Goal: Transaction & Acquisition: Purchase product/service

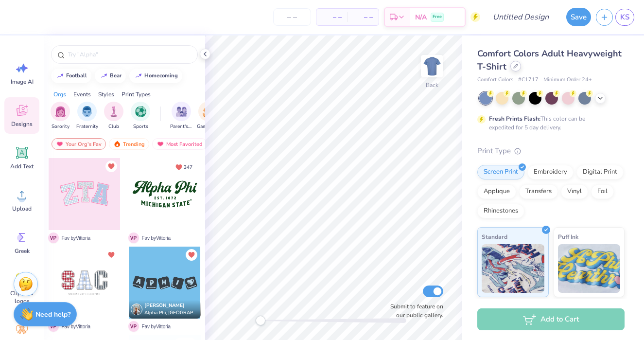
click at [517, 67] on div at bounding box center [515, 66] width 11 height 11
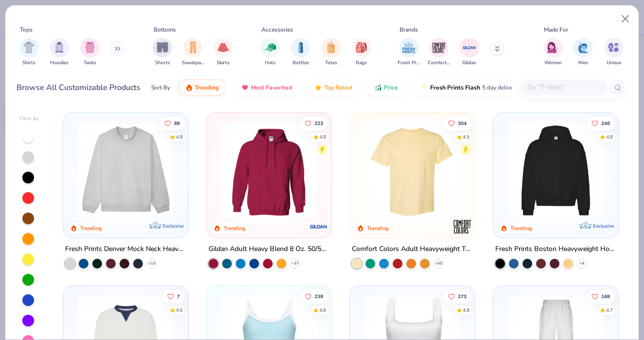
click at [574, 150] on img at bounding box center [555, 170] width 105 height 96
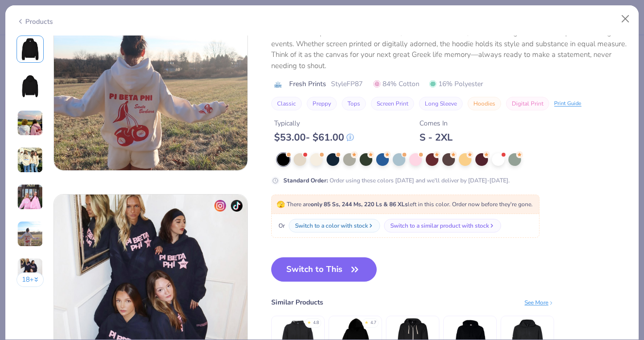
scroll to position [1210, 0]
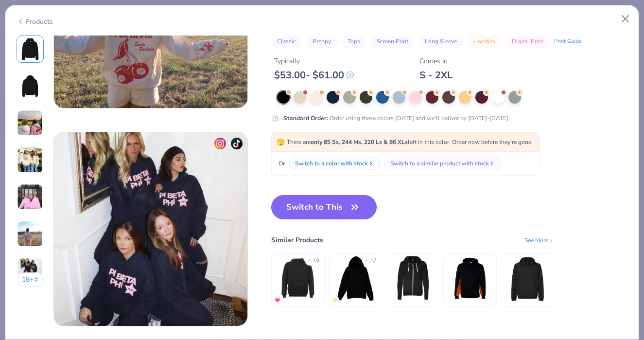
click at [328, 210] on button "Switch to This" at bounding box center [323, 207] width 105 height 24
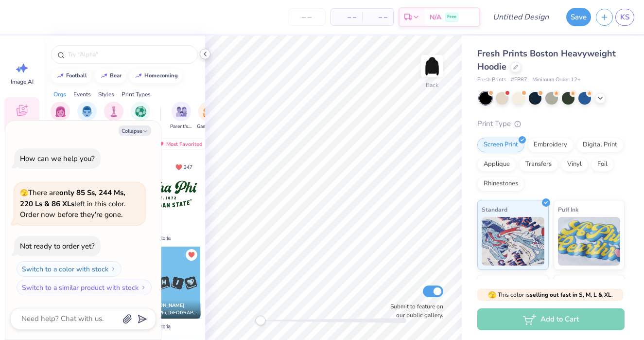
click at [206, 54] on icon at bounding box center [205, 54] width 8 height 8
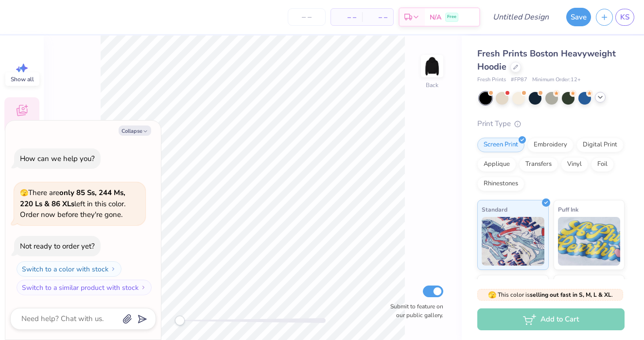
click at [596, 98] on div at bounding box center [600, 97] width 11 height 11
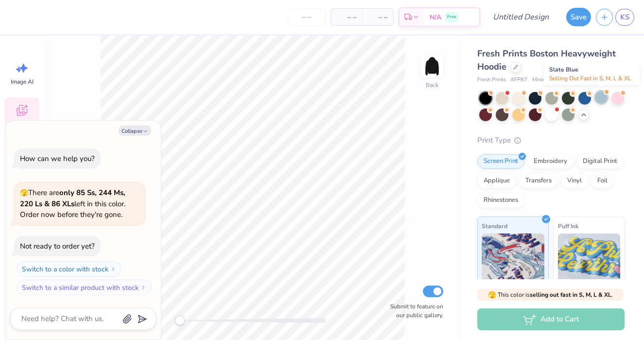
click at [602, 100] on div at bounding box center [601, 97] width 13 height 13
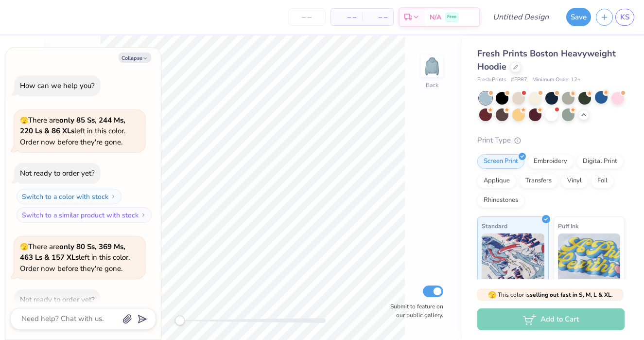
scroll to position [53, 0]
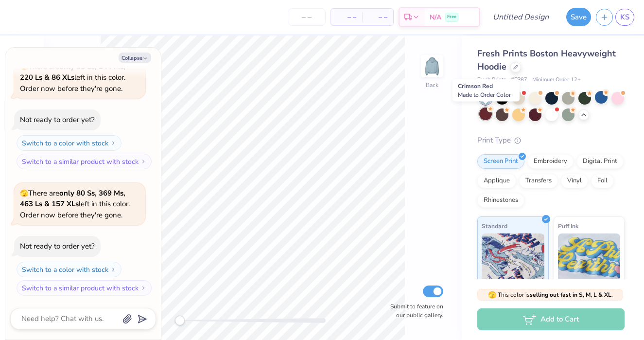
click at [486, 115] on div at bounding box center [485, 113] width 13 height 13
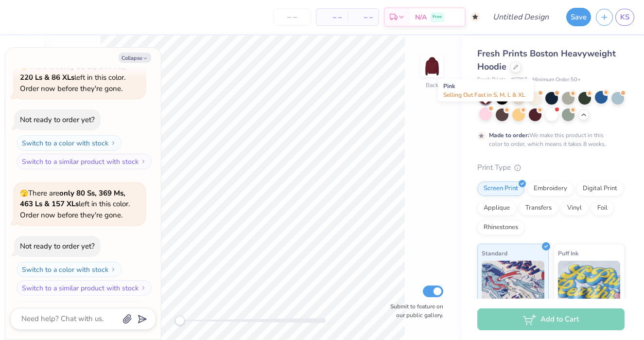
scroll to position [134, 0]
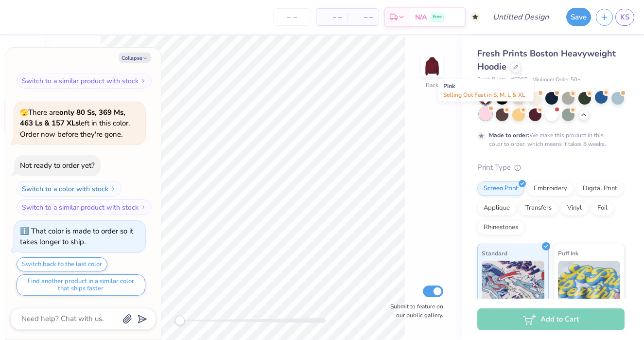
click at [485, 116] on div at bounding box center [485, 113] width 13 height 13
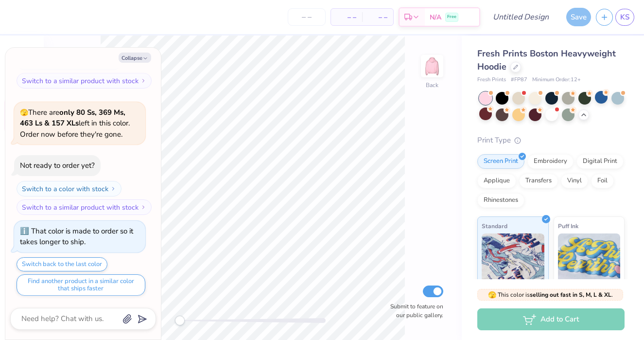
scroll to position [309, 0]
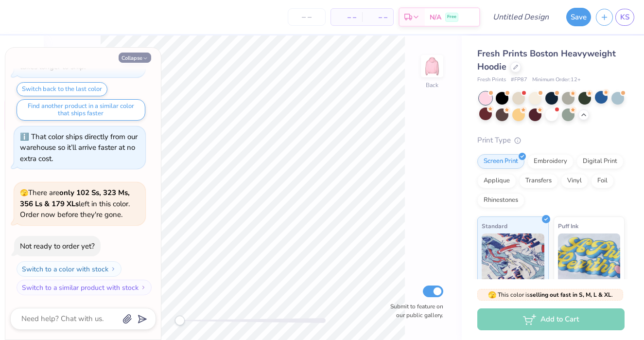
click at [145, 57] on icon "button" at bounding box center [145, 58] width 6 height 6
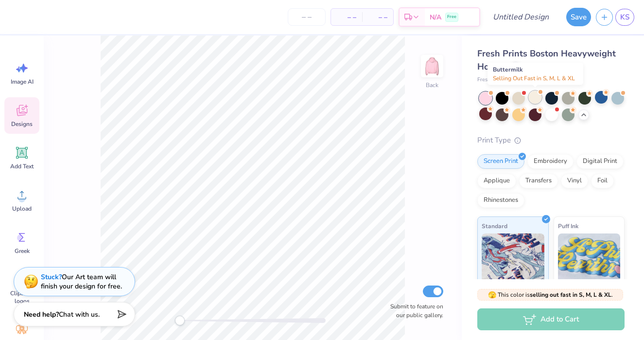
click at [532, 99] on div at bounding box center [534, 97] width 13 height 13
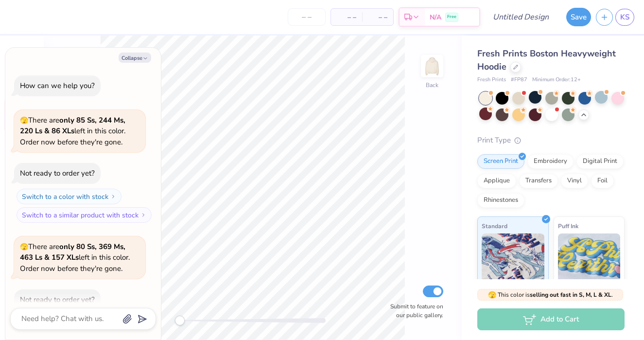
scroll to position [435, 0]
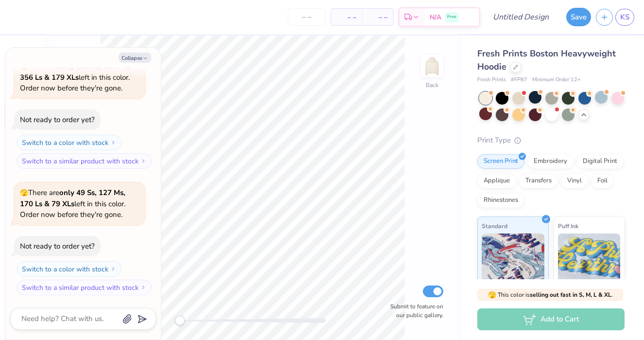
click at [511, 101] on div at bounding box center [551, 106] width 145 height 29
click at [586, 99] on div at bounding box center [584, 97] width 13 height 13
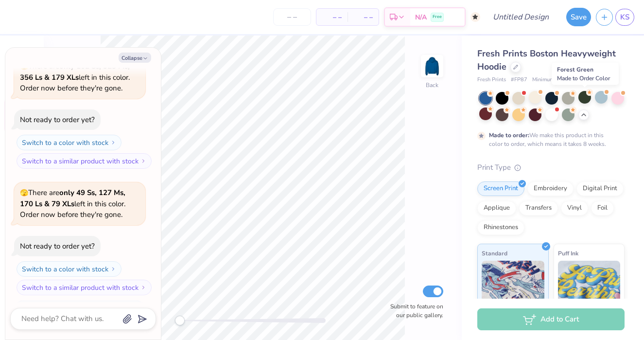
scroll to position [516, 0]
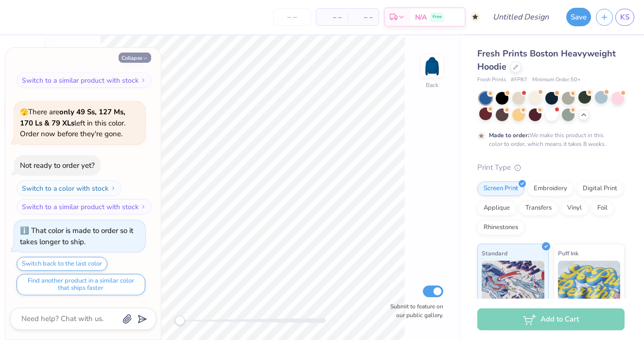
click at [145, 55] on button "Collapse" at bounding box center [135, 57] width 33 height 10
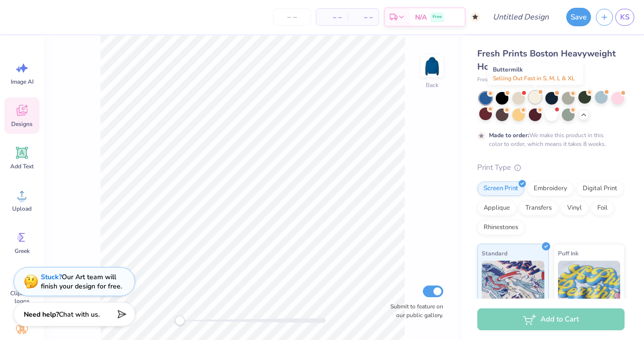
click at [541, 96] on div at bounding box center [534, 97] width 13 height 13
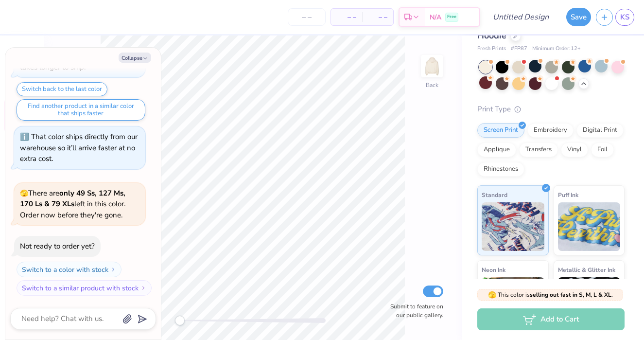
scroll to position [0, 0]
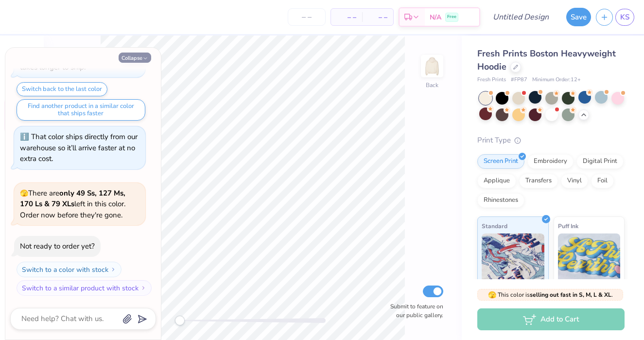
click at [148, 60] on button "Collapse" at bounding box center [135, 57] width 33 height 10
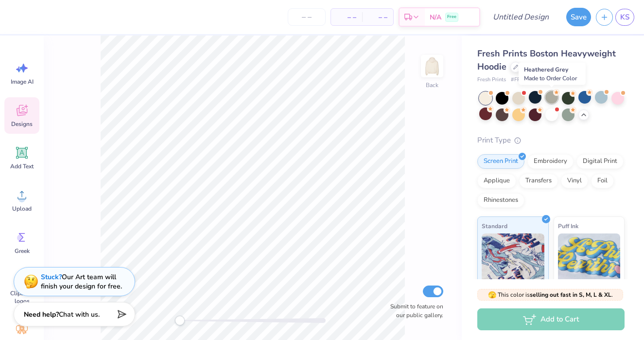
click at [555, 98] on div at bounding box center [551, 97] width 13 height 13
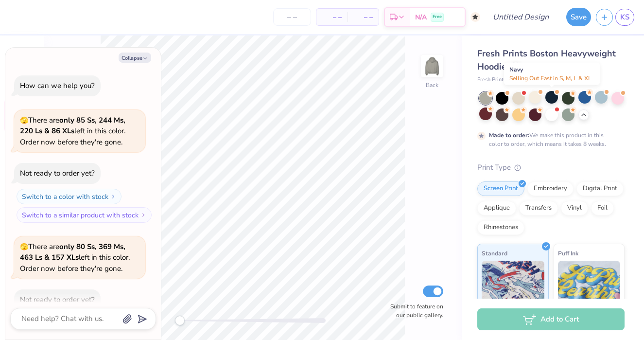
scroll to position [771, 0]
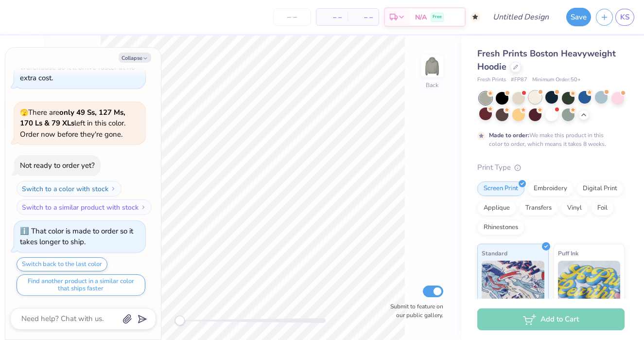
click at [533, 99] on div at bounding box center [534, 97] width 13 height 13
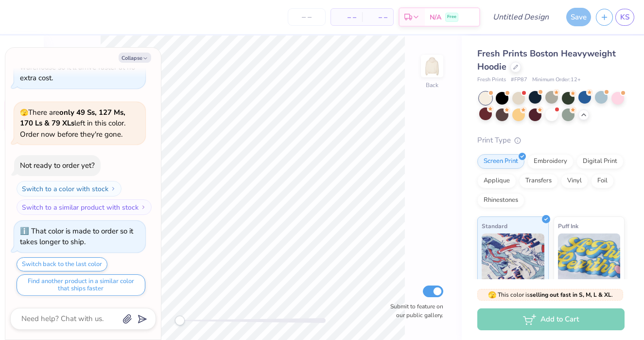
scroll to position [946, 0]
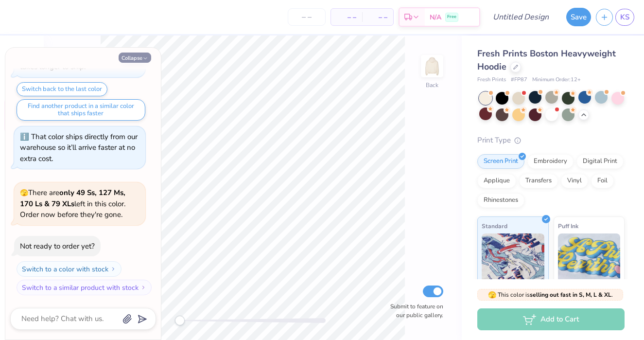
click at [129, 62] on button "Collapse" at bounding box center [135, 57] width 33 height 10
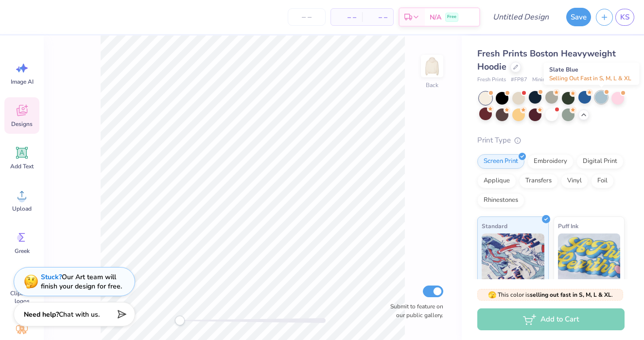
click at [603, 96] on div at bounding box center [601, 97] width 13 height 13
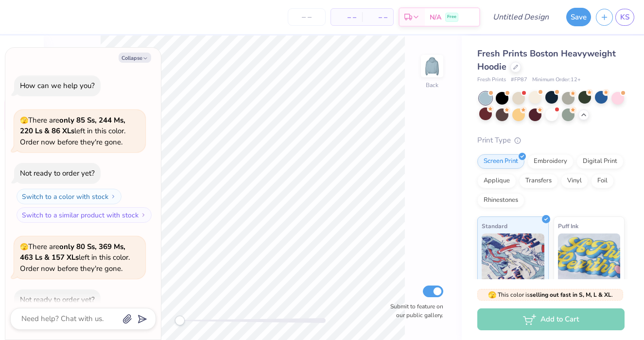
scroll to position [1072, 0]
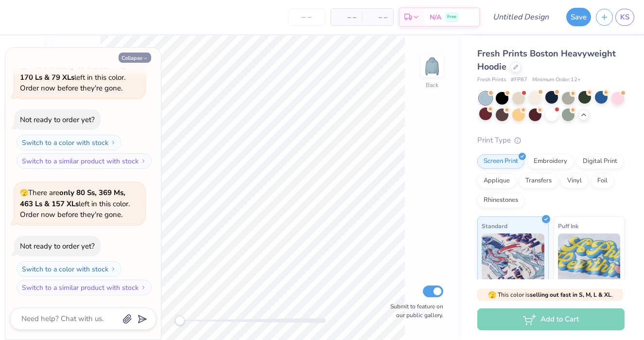
click at [144, 58] on polyline "button" at bounding box center [145, 58] width 3 height 1
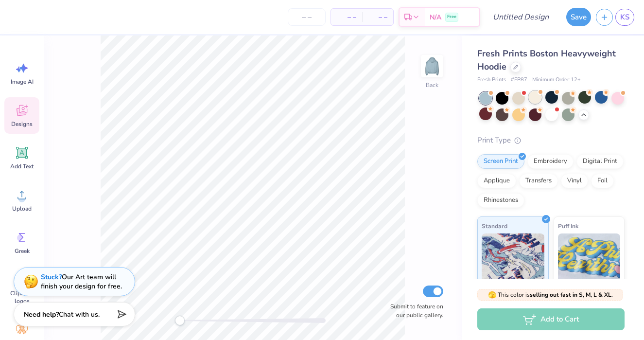
click at [539, 97] on div at bounding box center [534, 97] width 13 height 13
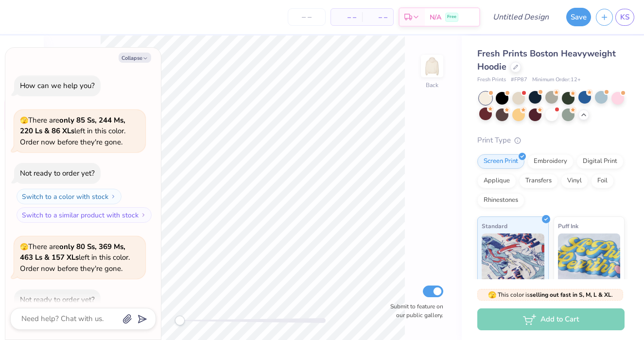
scroll to position [1198, 0]
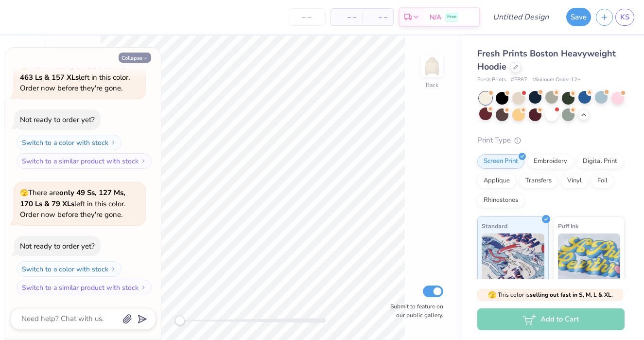
click at [130, 58] on button "Collapse" at bounding box center [135, 57] width 33 height 10
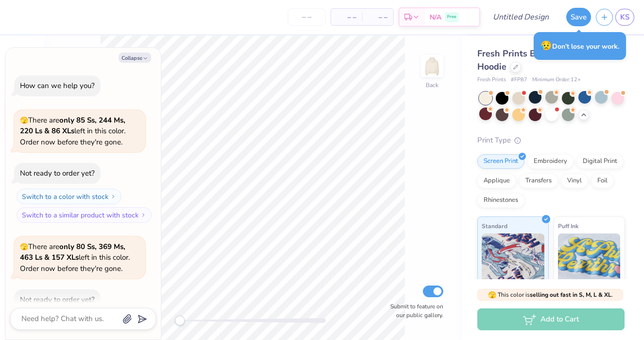
type textarea "x"
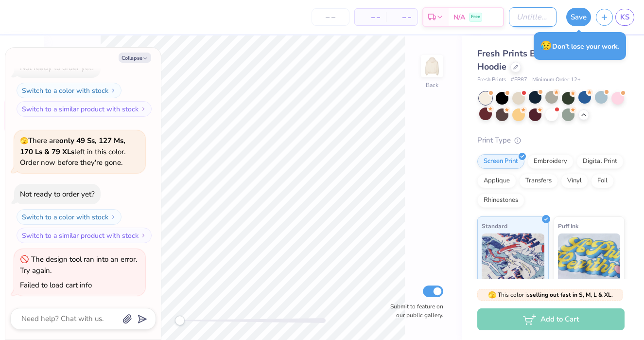
click at [509, 19] on input "Design Title" at bounding box center [533, 16] width 48 height 19
type input "C"
type textarea "x"
type input "CO"
type textarea "x"
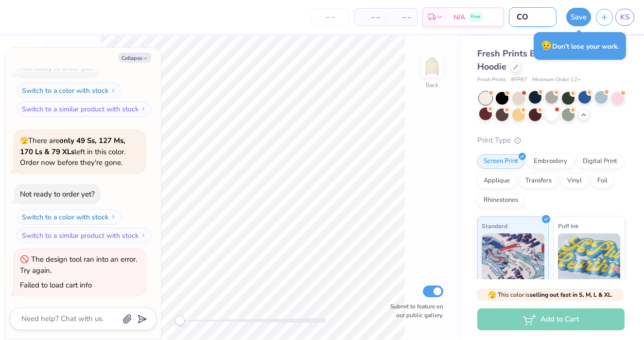
type input "COm"
type textarea "x"
type input "COmm"
type textarea "x"
type input "COm"
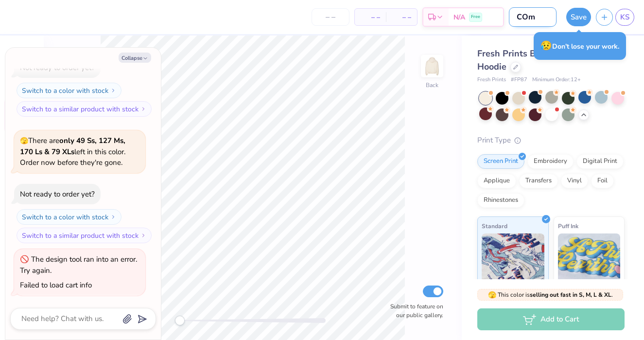
type textarea "x"
type input "CO"
type textarea "x"
type input "COM"
type textarea "x"
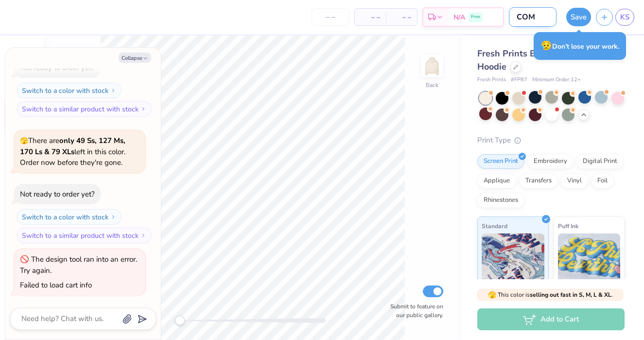
type input "COMM"
type textarea "x"
type input "COMMI"
type textarea "x"
type input "COMMIT"
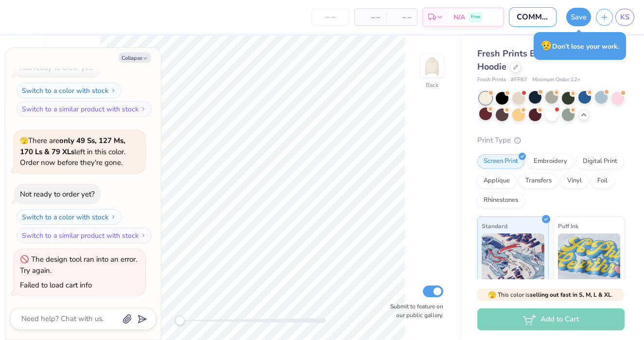
type textarea "x"
type input "COMMITT"
type textarea "x"
type input "COMMITTE"
type textarea "x"
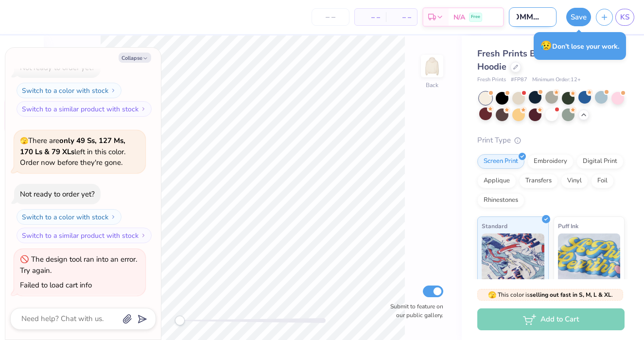
type input "COMMITTEE"
type textarea "x"
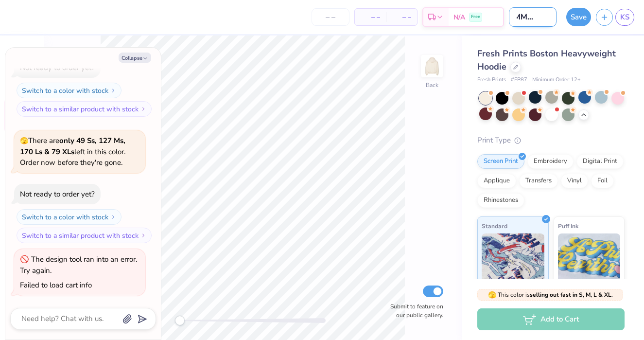
type input "COMMITTEE"
type textarea "x"
type input "COMMITTEE H"
type textarea "x"
type input "COMMITTEE HO"
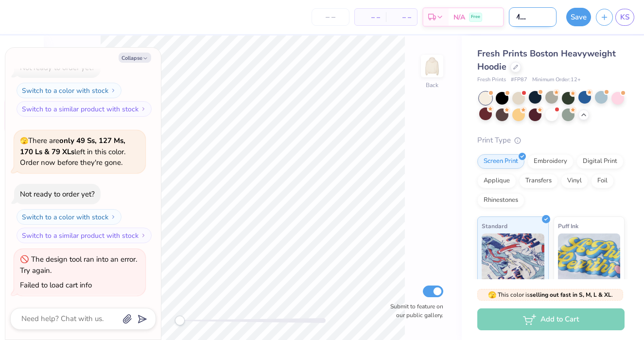
type textarea "x"
type input "COMMITTEE HOO"
type textarea "x"
type input "COMMITTEE HOOD"
type textarea "x"
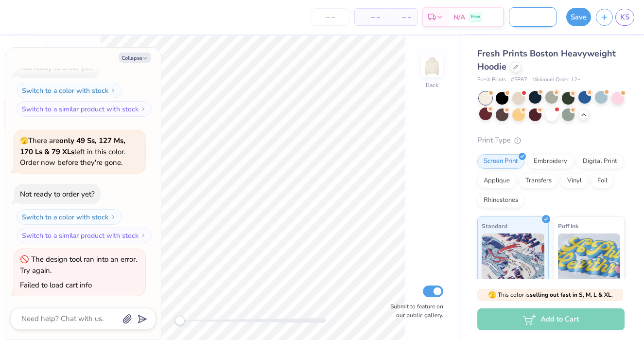
type input "COMMITTEE HOODI"
type textarea "x"
type input "COMMITTEE HOODIE"
type textarea "x"
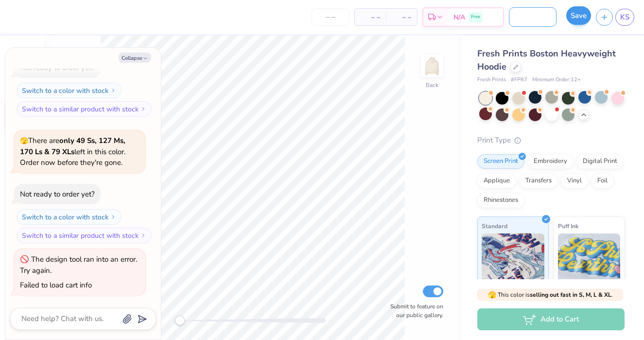
type input "COMMITTEE HOODIE"
click at [576, 18] on button "Save" at bounding box center [578, 15] width 25 height 18
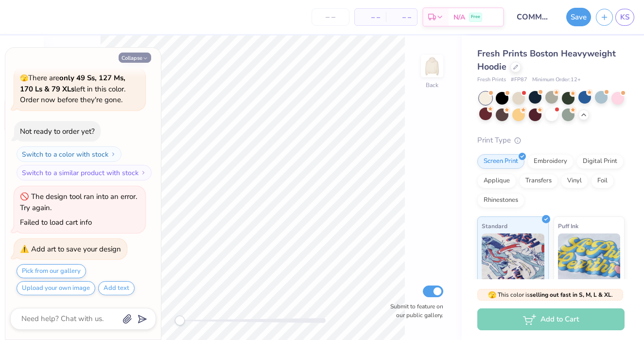
click at [141, 55] on button "Collapse" at bounding box center [135, 57] width 33 height 10
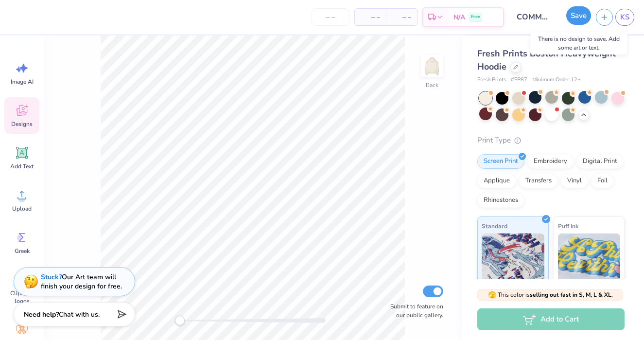
click at [576, 20] on button "Save" at bounding box center [578, 15] width 25 height 18
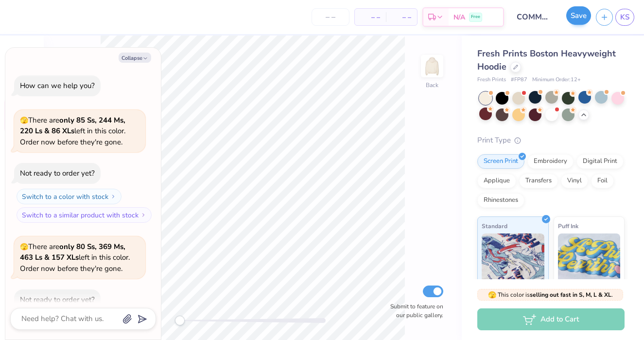
scroll to position [1375, 0]
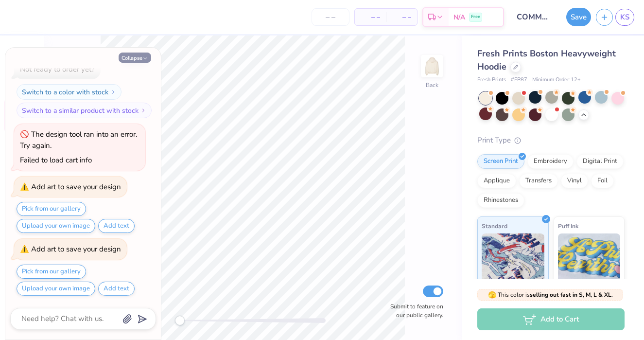
click at [137, 62] on button "Collapse" at bounding box center [135, 57] width 33 height 10
type textarea "x"
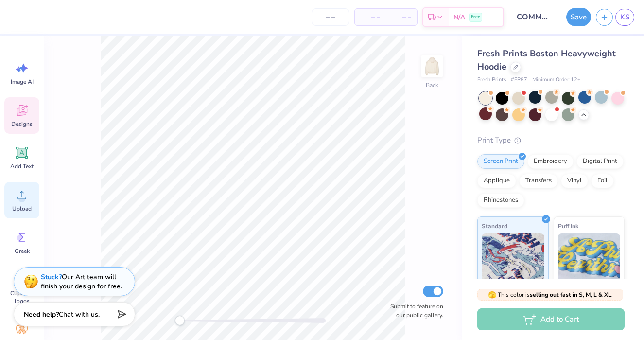
click at [19, 194] on icon at bounding box center [22, 194] width 15 height 15
click at [436, 74] on img at bounding box center [431, 66] width 39 height 39
click at [20, 201] on circle at bounding box center [21, 198] width 7 height 7
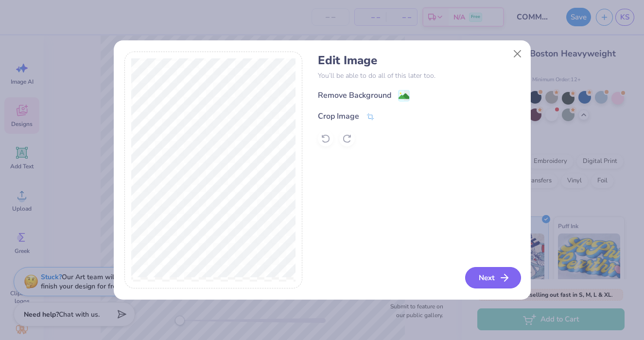
click at [485, 274] on button "Next" at bounding box center [493, 277] width 56 height 21
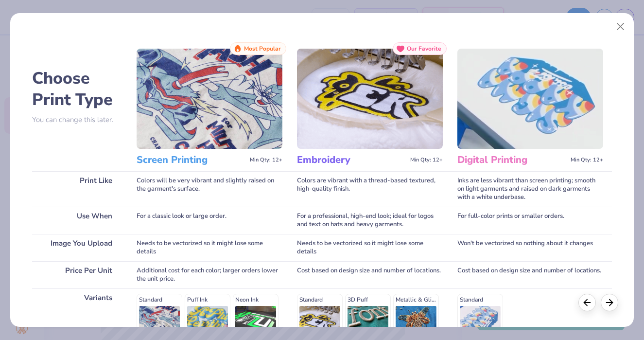
scroll to position [145, 0]
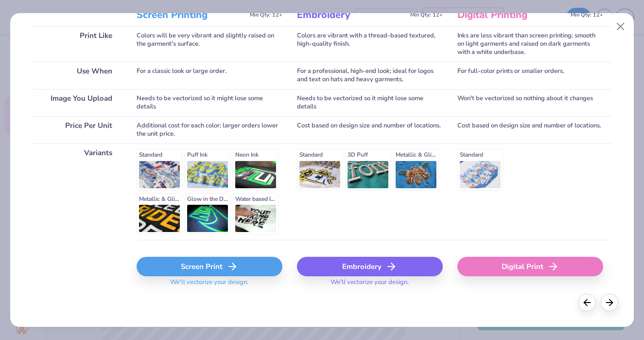
click at [230, 270] on icon at bounding box center [232, 266] width 12 height 12
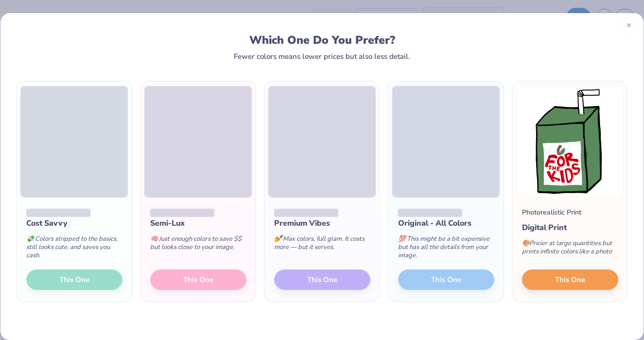
click at [630, 27] on line at bounding box center [628, 24] width 3 height 3
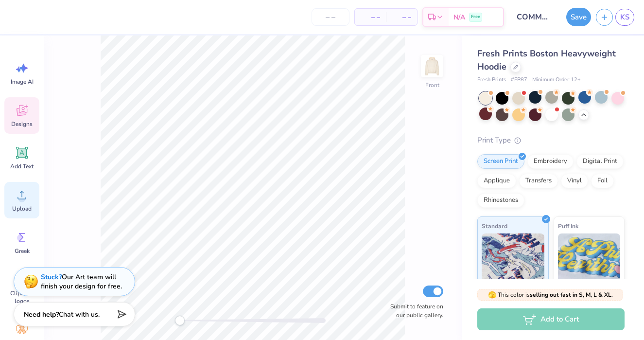
click at [21, 206] on span "Upload" at bounding box center [21, 208] width 19 height 8
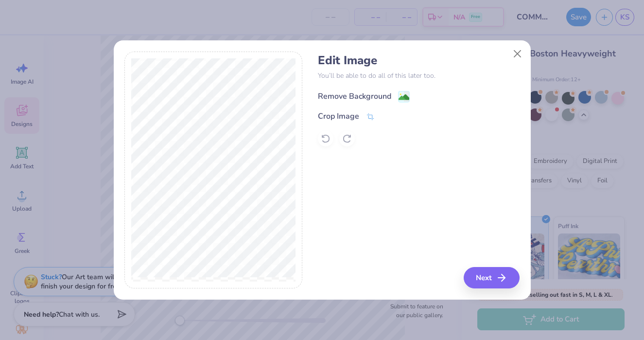
click at [357, 92] on div "Remove Background" at bounding box center [354, 96] width 73 height 12
click at [394, 93] on div "Remove Background Crop Image" at bounding box center [419, 117] width 202 height 57
click at [483, 265] on div "Edit Image You’ll be able to do all of this later too. Remove Background Crop I…" at bounding box center [419, 169] width 202 height 237
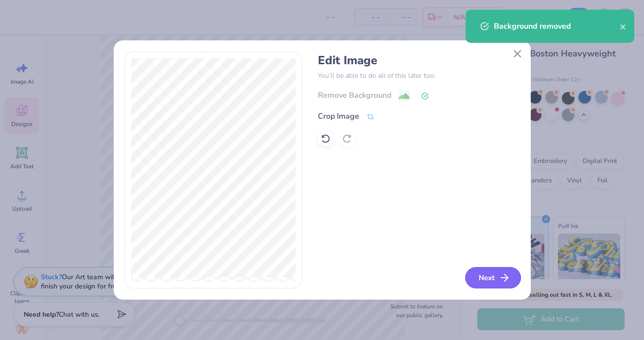
click at [475, 275] on button "Next" at bounding box center [493, 277] width 56 height 21
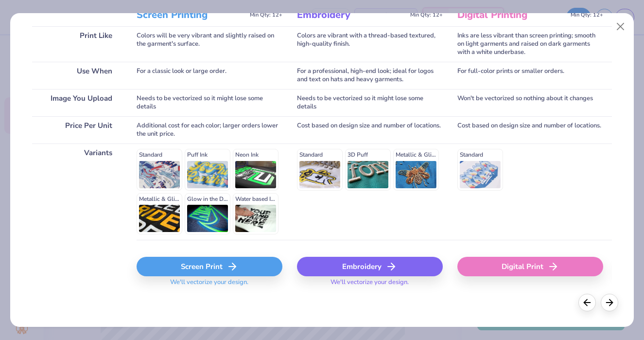
click at [219, 260] on div "Screen Print" at bounding box center [209, 265] width 146 height 19
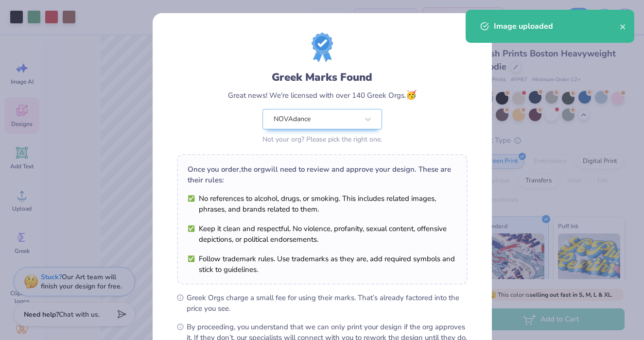
scroll to position [115, 0]
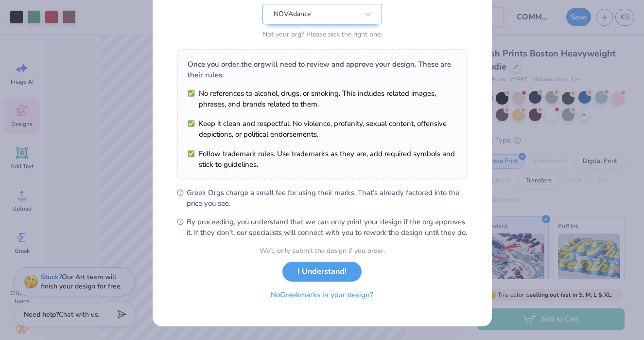
click at [328, 297] on button "No Greek marks in your design?" at bounding box center [321, 295] width 119 height 20
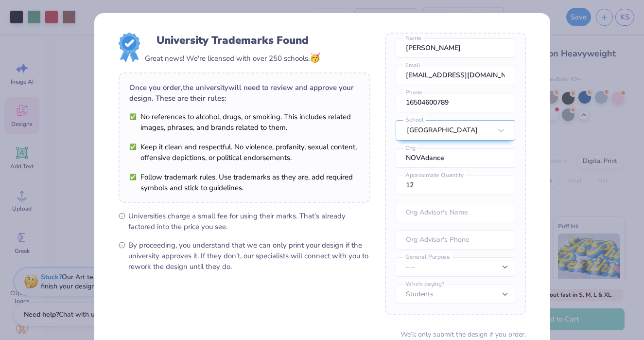
scroll to position [83, 0]
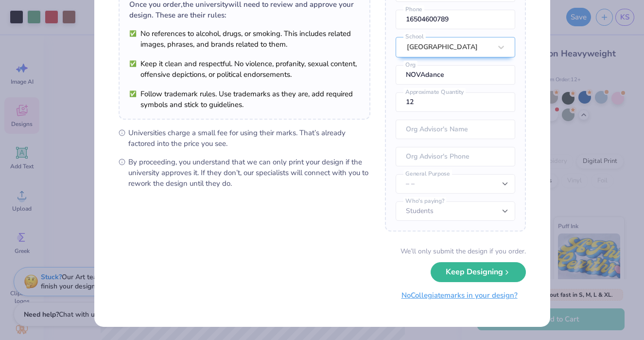
click at [449, 299] on button "No Collegiate marks in your design?" at bounding box center [459, 295] width 133 height 20
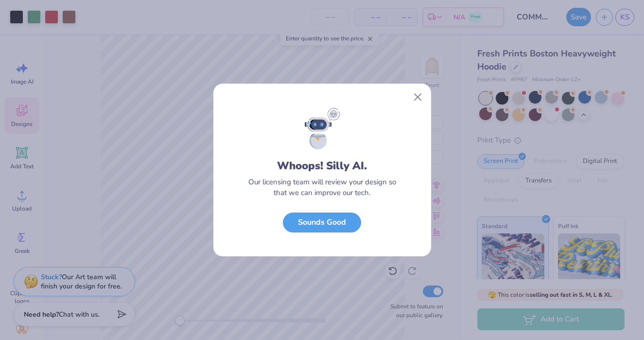
scroll to position [0, 0]
click at [316, 226] on button "Sounds Good" at bounding box center [322, 220] width 78 height 20
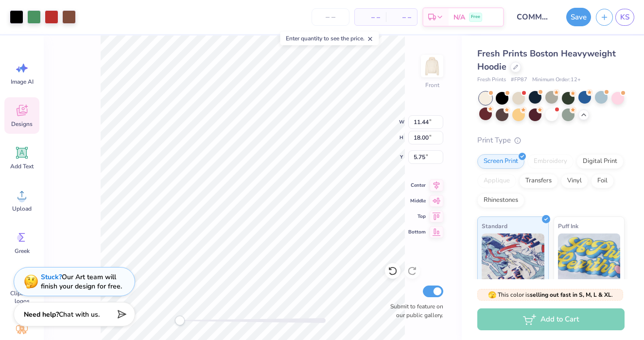
type input "8.96"
type input "14.08"
type input "5.94"
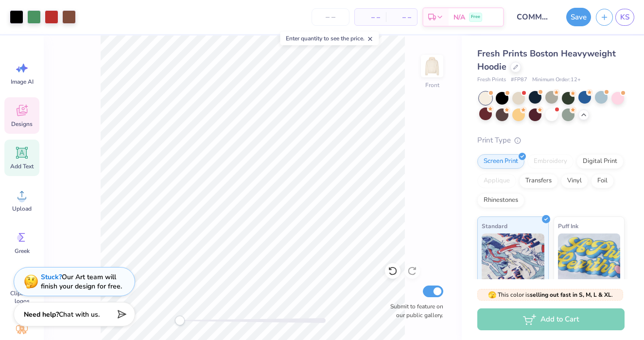
click at [18, 147] on icon at bounding box center [22, 153] width 12 height 12
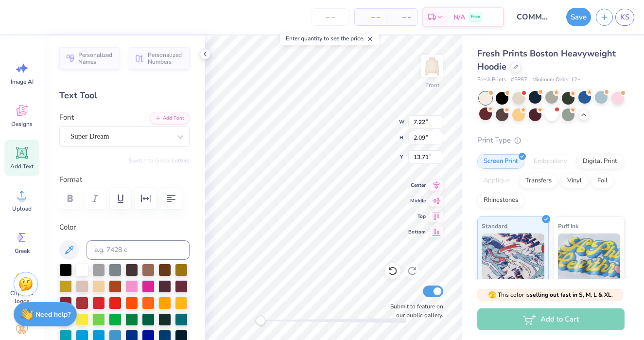
type textarea "NOVAdance"
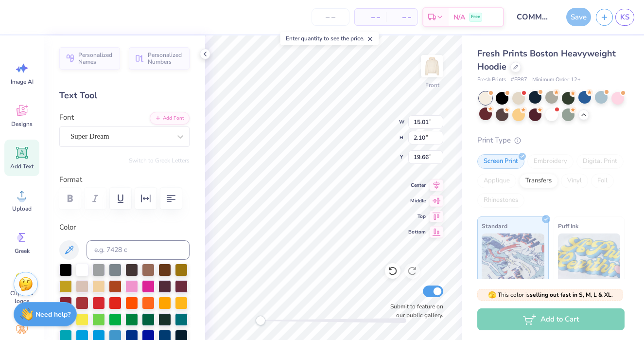
type input "8.96"
type input "14.08"
type input "5.58"
click at [52, 15] on div at bounding box center [52, 16] width 14 height 14
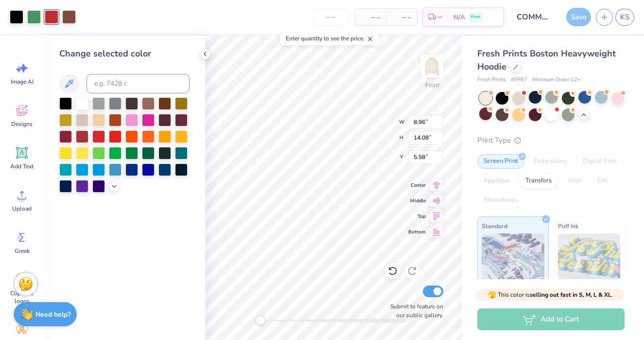
type input "15.01"
type input "2.10"
type input "19.66"
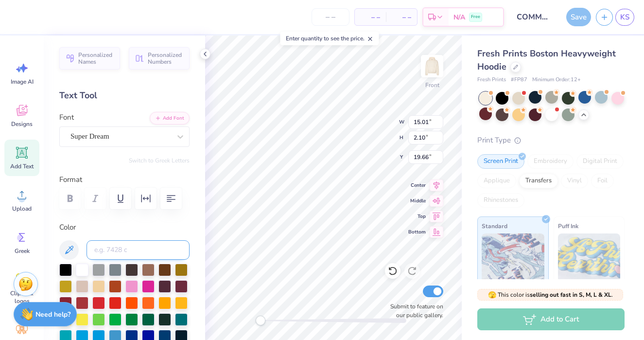
click at [113, 250] on input at bounding box center [137, 249] width 103 height 19
type input "7620 c"
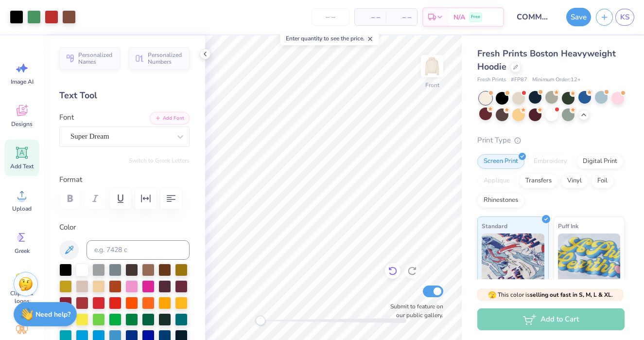
click at [394, 267] on icon at bounding box center [393, 271] width 10 height 10
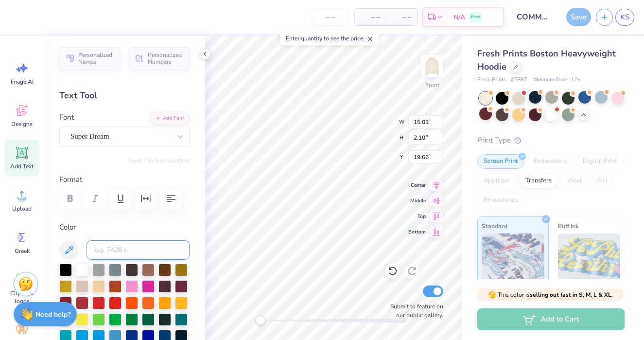
click at [130, 249] on input at bounding box center [137, 249] width 103 height 19
type input "2"
type input "8.96"
type input "14.08"
type input "5.58"
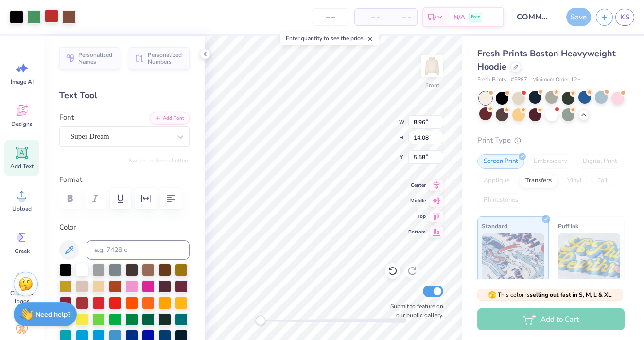
click at [56, 19] on div at bounding box center [52, 16] width 14 height 14
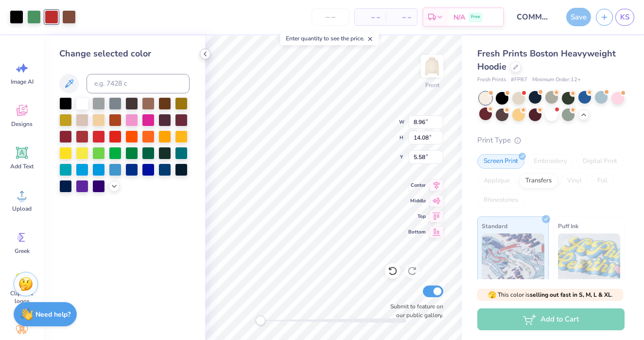
click at [204, 57] on icon at bounding box center [205, 54] width 8 height 8
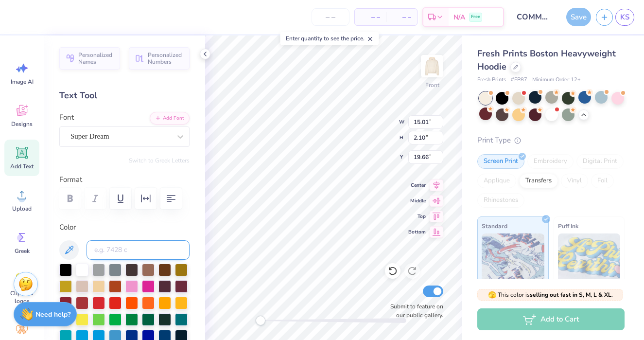
click at [114, 254] on input at bounding box center [137, 249] width 103 height 19
type input "7620"
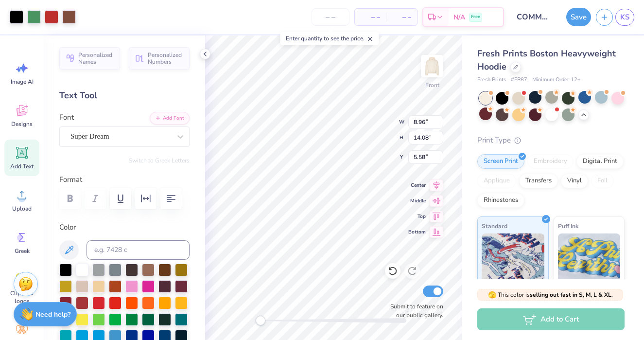
type input "8.96"
type input "14.08"
type input "5.58"
type textarea "NOVAdTo what extent are you aware of your identity as a woman? In what contexts…"
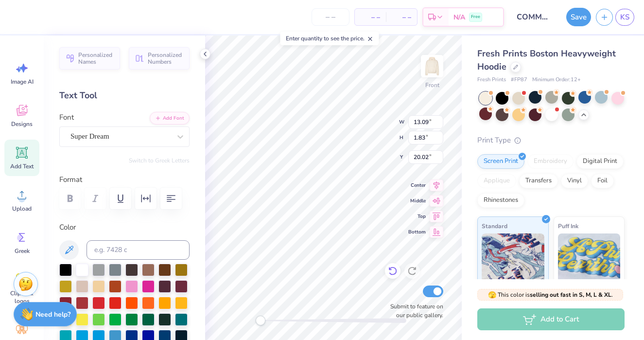
click at [393, 272] on icon at bounding box center [393, 271] width 10 height 10
type textarea "Committee 2026"
type input "19.82"
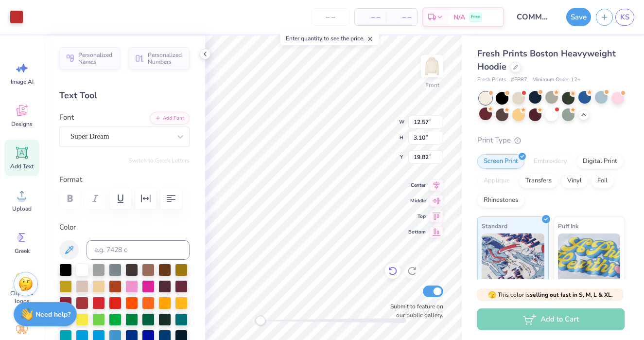
type input "9.89"
type input "2.63"
type input "19.75"
type textarea "Committee 2026"
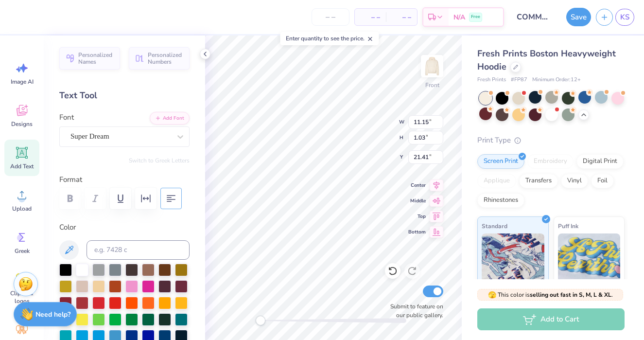
click at [171, 199] on icon "button" at bounding box center [171, 198] width 9 height 7
type input "7.36"
type input "1.03"
type input "19.69"
type input "7.33"
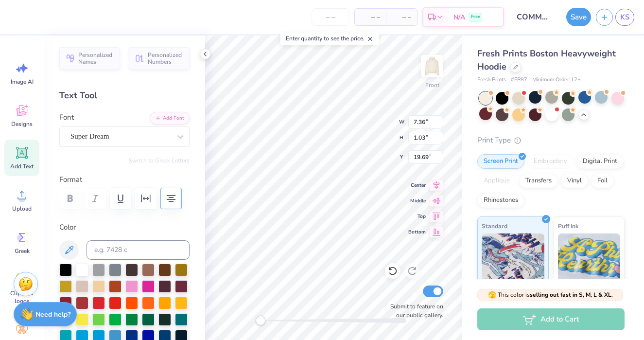
type input "2.78"
type input "21.06"
type textarea "Committee"
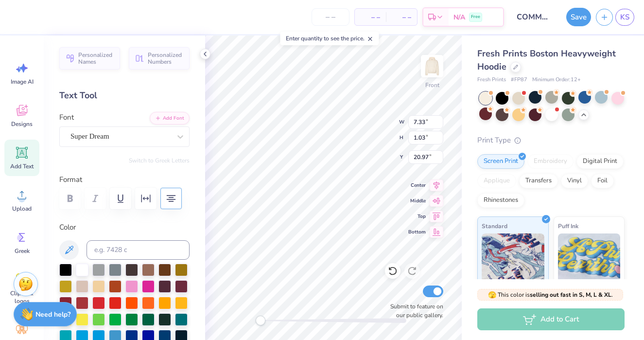
type input "7.36"
type input "19.57"
type input "7.33"
type input "21.58"
type input "7.33"
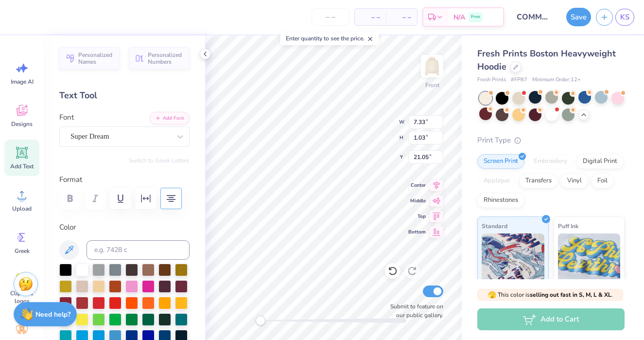
type input "21.05"
type input "7.36"
type input "19.43"
type input "7.33"
type input "19.94"
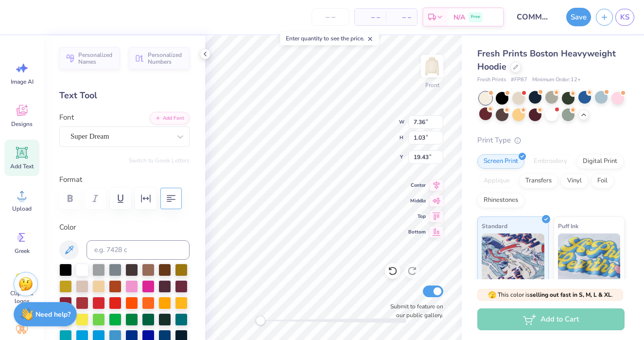
type textarea "NOVAdance Committee"
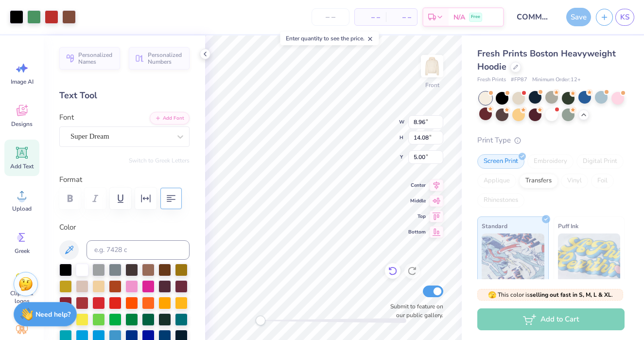
type input "8.96"
type input "14.08"
type input "5.00"
type input "15.08"
type input "1.03"
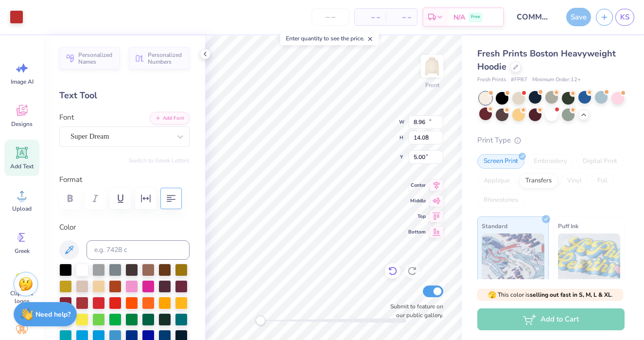
type input "6.93"
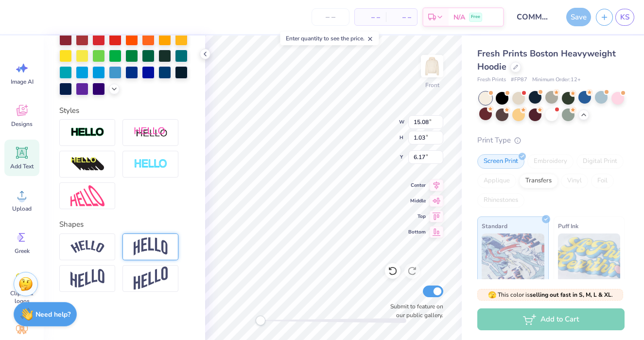
click at [150, 247] on img at bounding box center [151, 246] width 34 height 18
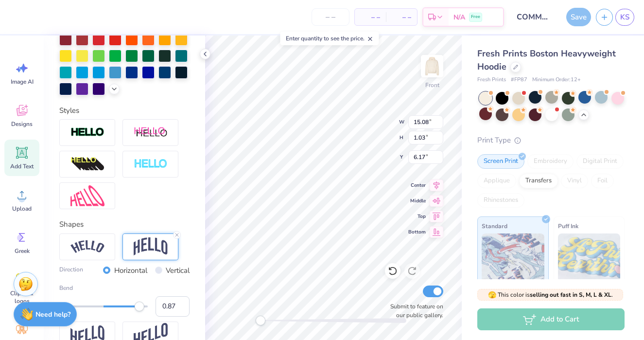
type input "0.88"
drag, startPoint x: 127, startPoint y: 304, endPoint x: 142, endPoint y: 307, distance: 15.1
click at [142, 307] on div "Accessibility label" at bounding box center [142, 306] width 10 height 10
type input "0.78"
click at [138, 307] on div "Accessibility label" at bounding box center [138, 306] width 10 height 10
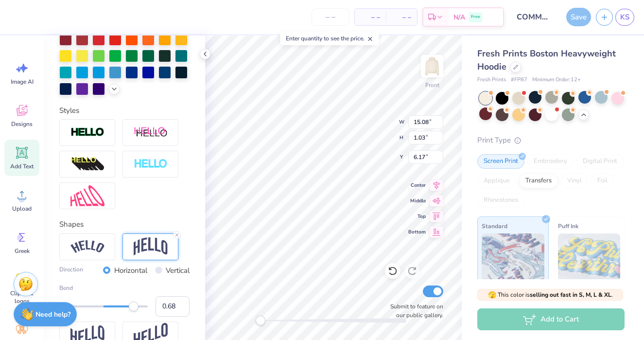
type input "0.67"
click at [133, 307] on div "Accessibility label" at bounding box center [134, 306] width 10 height 10
click at [93, 245] on img at bounding box center [87, 246] width 34 height 13
type input "0.78"
click at [138, 305] on div "Accessibility label" at bounding box center [138, 306] width 10 height 10
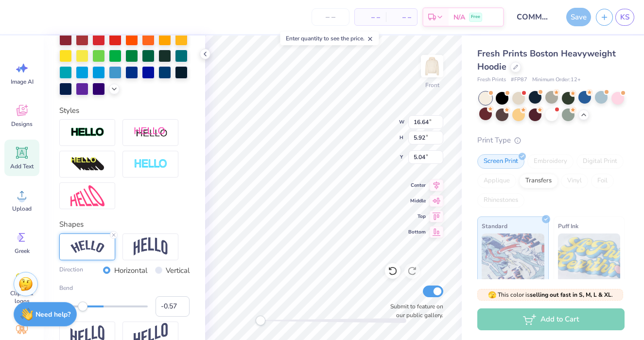
type input "-0.58"
drag, startPoint x: 134, startPoint y: 304, endPoint x: 78, endPoint y: 304, distance: 56.3
click at [78, 304] on div "Accessibility label" at bounding box center [83, 306] width 10 height 10
type input "8.96"
type input "14.08"
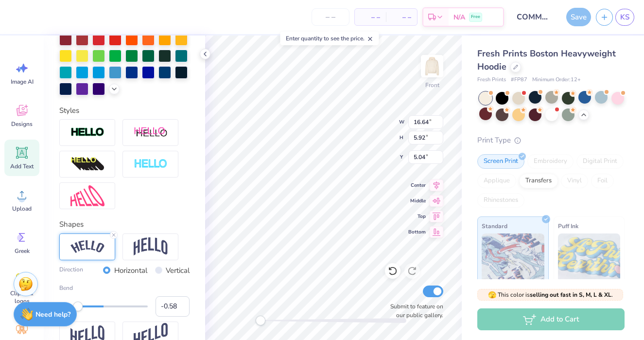
type input "7.71"
type input "16.55"
type input "3.88"
type input "6.06"
type input "8.96"
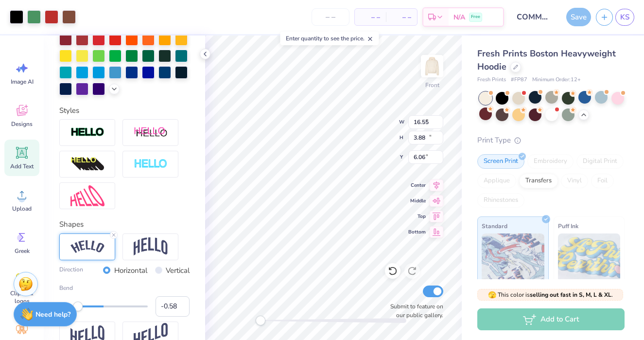
type input "14.08"
type input "7.71"
type input "16.55"
type input "3.88"
type input "15.75"
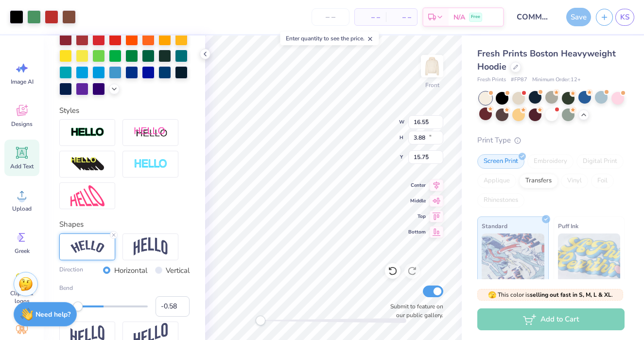
type input "8.96"
type input "14.08"
type input "7.71"
type input "16.55"
type input "3.88"
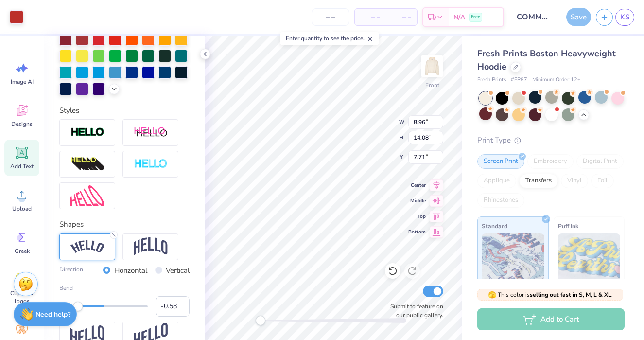
type input "17.05"
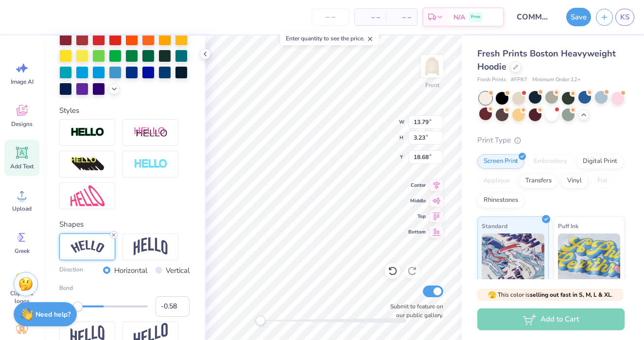
click at [114, 236] on icon at bounding box center [114, 235] width 6 height 6
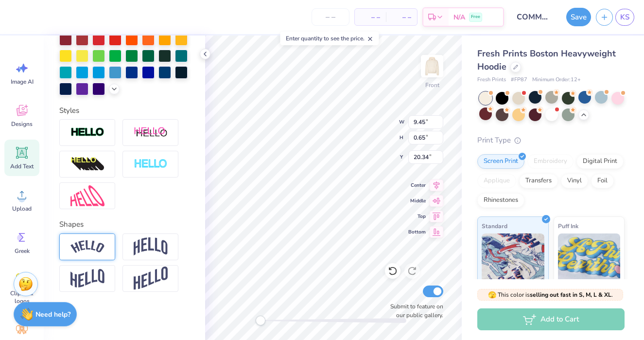
scroll to position [0, 0]
type textarea "C"
type textarea "2026"
type input "8.96"
type input "14.08"
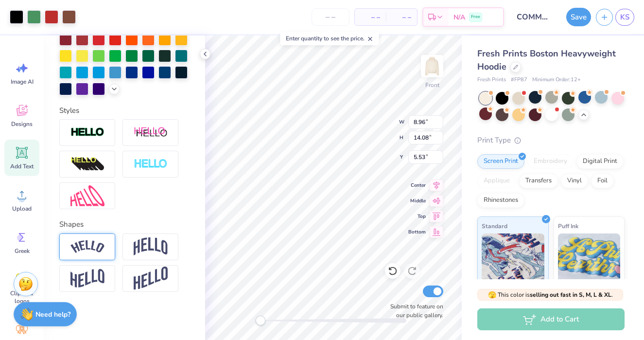
type input "5.53"
type input "1.57"
type input "0.48"
type input "12.91"
type input "6.99"
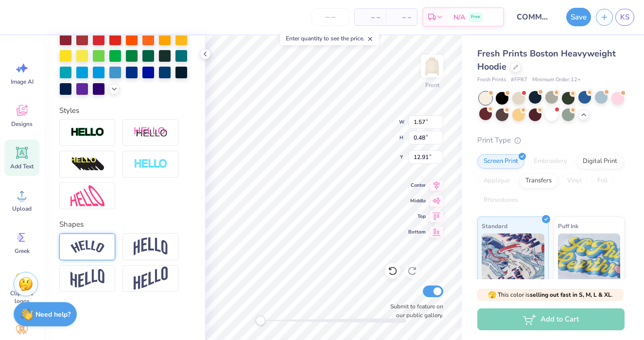
type input "20.51"
drag, startPoint x: 288, startPoint y: 322, endPoint x: 293, endPoint y: 323, distance: 5.0
click at [293, 323] on div at bounding box center [333, 320] width 146 height 10
type input "10.22"
type input "16.08"
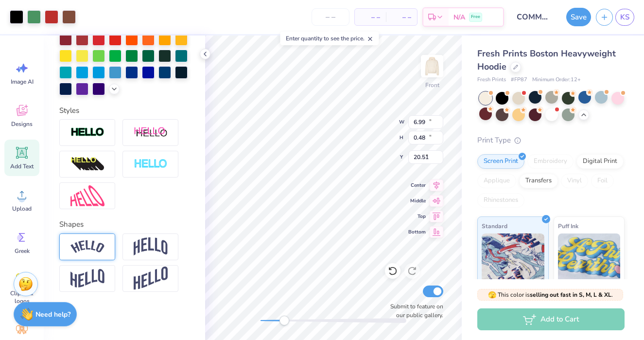
type input "5.84"
type input "5.41"
type input "0.37"
type input "12.37"
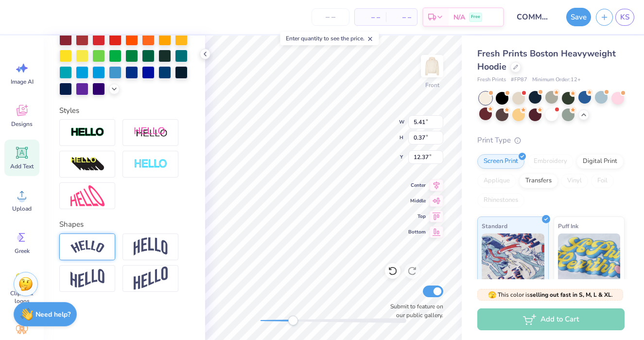
type textarea "NOVAdance Committee"
type input "10.22"
type input "16.08"
type input "5.84"
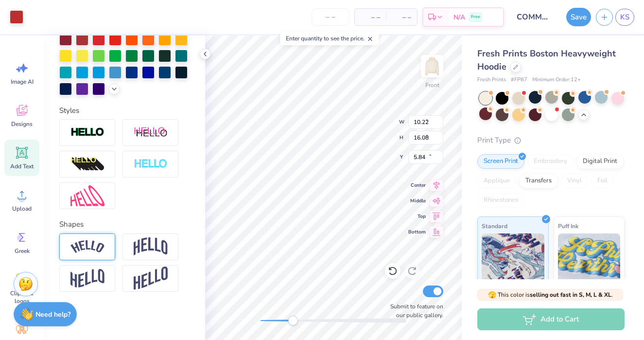
type input "2.65"
type input "1.00"
type input "12.06"
type input "10.22"
type input "16.08"
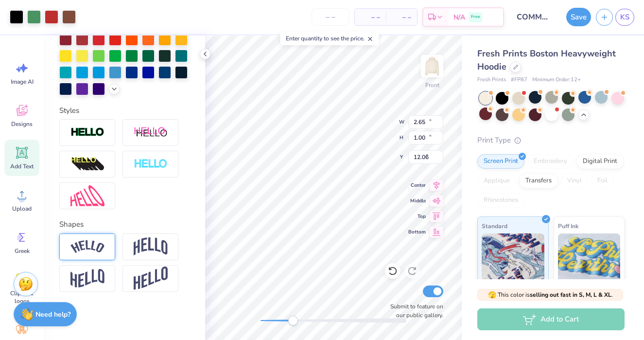
type input "5.84"
click at [89, 14] on div "– – Per Item – – Total Est. Delivery N/A Free" at bounding box center [292, 17] width 423 height 34
type input "7.65"
type input "10.43"
type input "11.16"
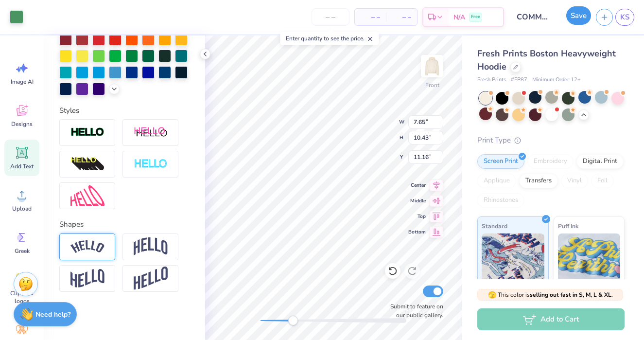
click at [578, 20] on button "Save" at bounding box center [578, 15] width 25 height 18
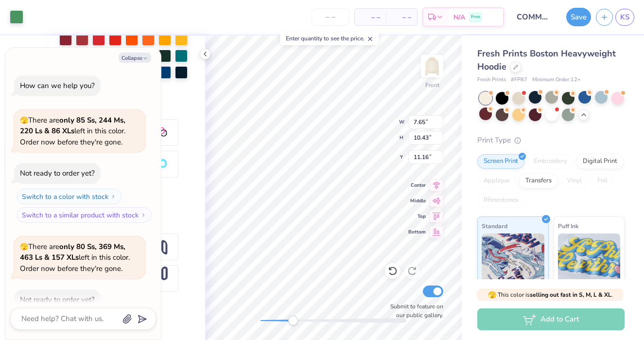
scroll to position [1413, 0]
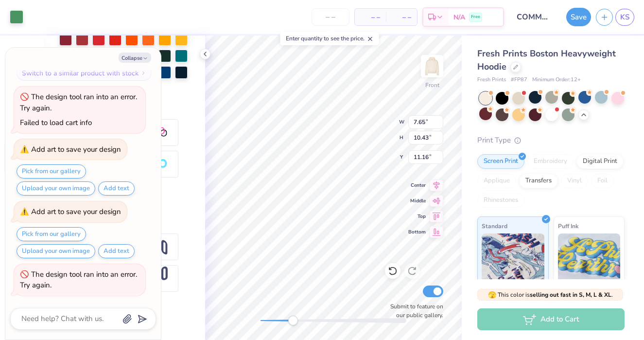
click at [579, 16] on button "Save" at bounding box center [578, 17] width 25 height 18
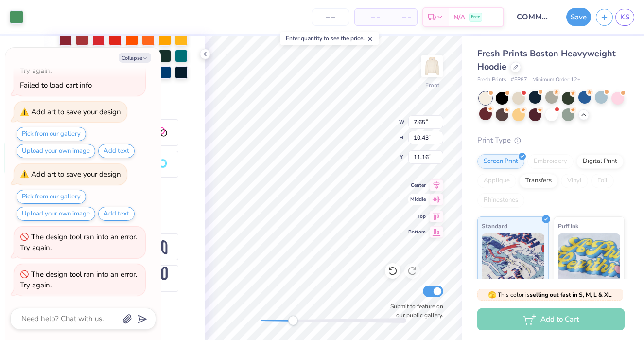
type textarea "x"
